Goal: Task Accomplishment & Management: Use online tool/utility

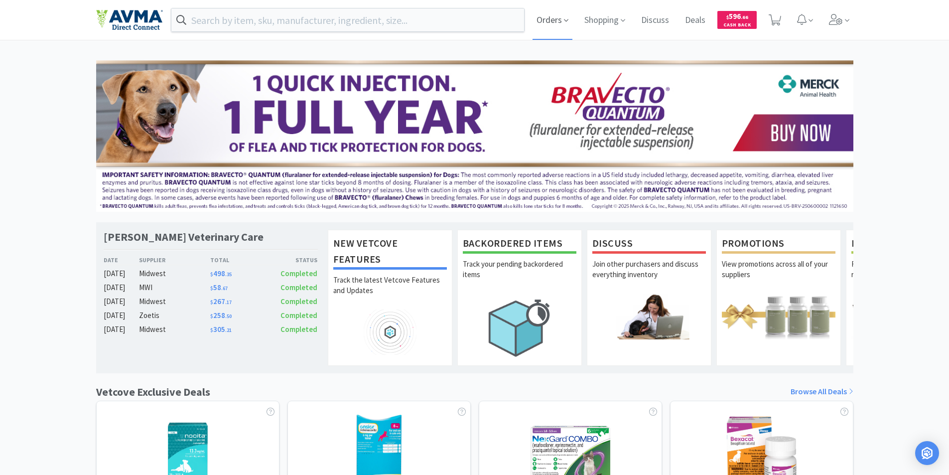
click at [542, 20] on span "Orders" at bounding box center [553, 20] width 40 height 40
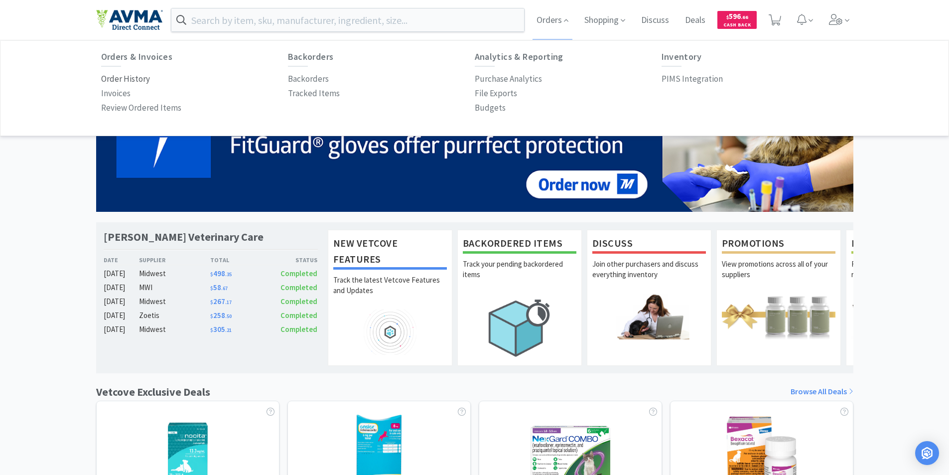
click at [116, 78] on p "Order History" at bounding box center [125, 78] width 49 height 13
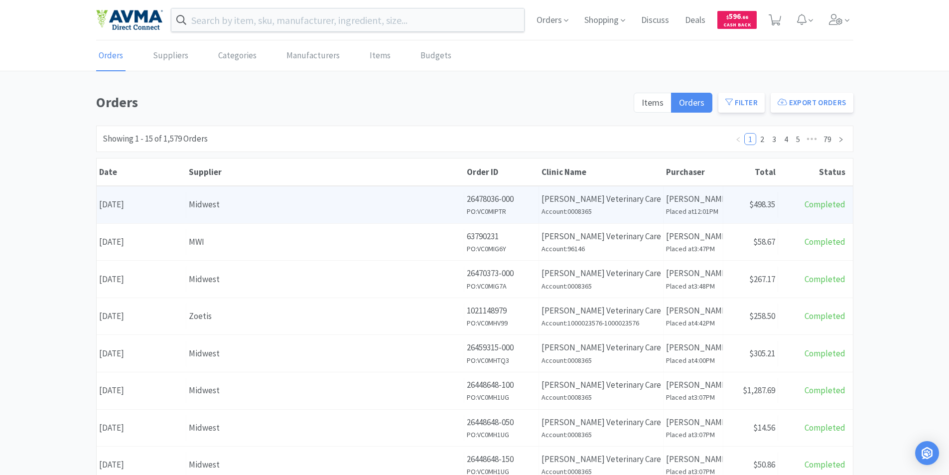
click at [164, 207] on div "Date [DATE]" at bounding box center [142, 204] width 90 height 25
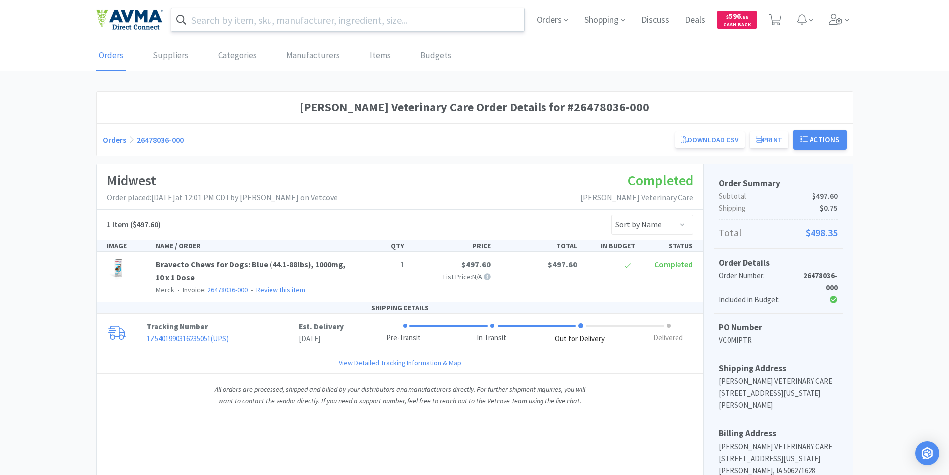
click at [229, 21] on input "text" at bounding box center [347, 19] width 353 height 23
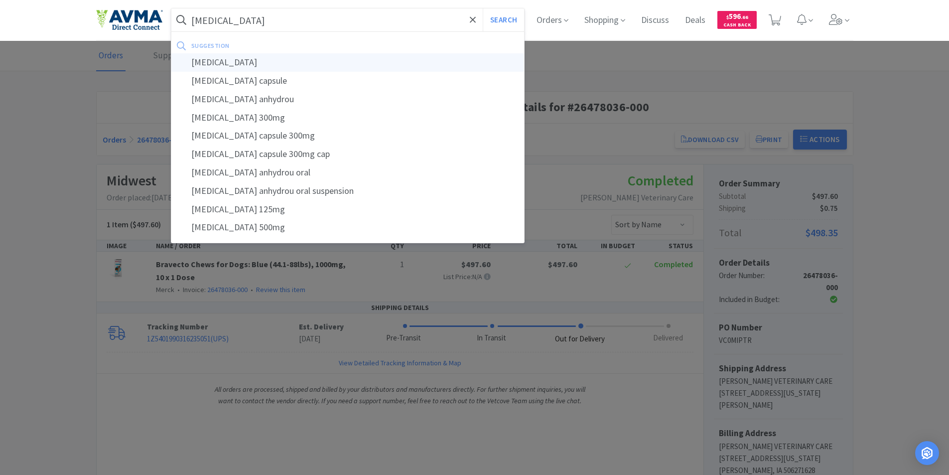
type input "[MEDICAL_DATA]"
click at [206, 63] on div "[MEDICAL_DATA]" at bounding box center [347, 62] width 353 height 18
